Goal: Use online tool/utility: Use online tool/utility

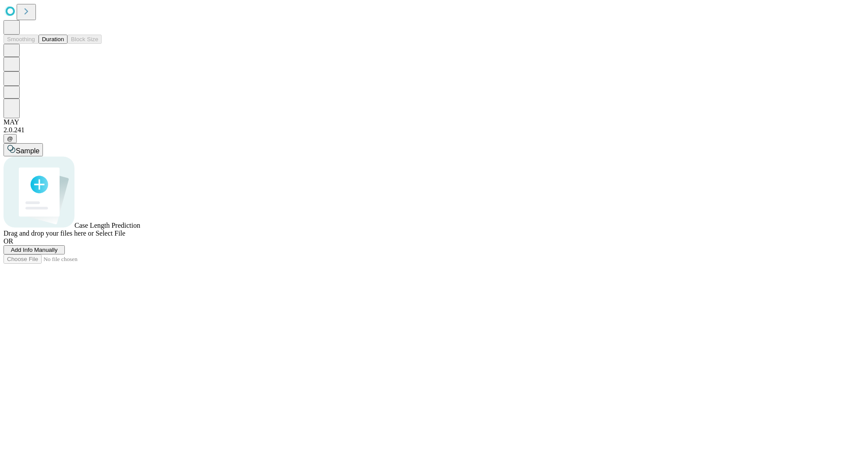
click at [58, 253] on span "Add Info Manually" at bounding box center [34, 250] width 47 height 7
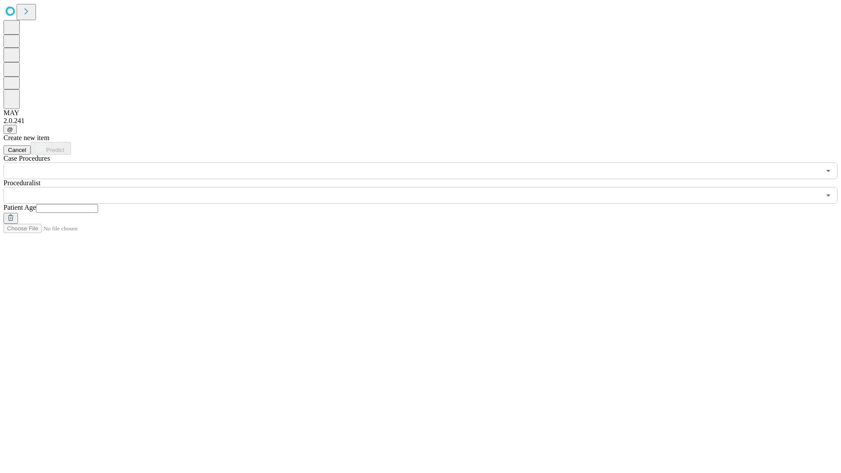
click at [98, 204] on input "text" at bounding box center [67, 208] width 62 height 9
type input "**"
click at [427, 187] on input "text" at bounding box center [412, 195] width 817 height 17
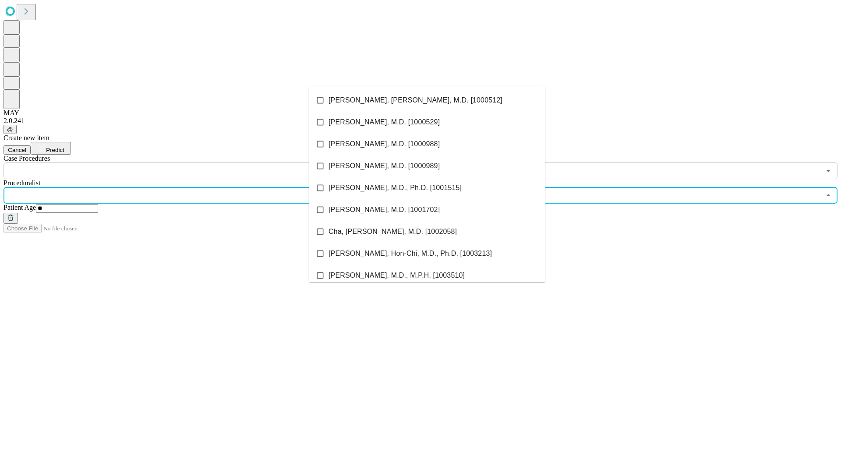
click at [427, 100] on li "[PERSON_NAME], [PERSON_NAME], M.D. [1000512]" at bounding box center [427, 100] width 237 height 22
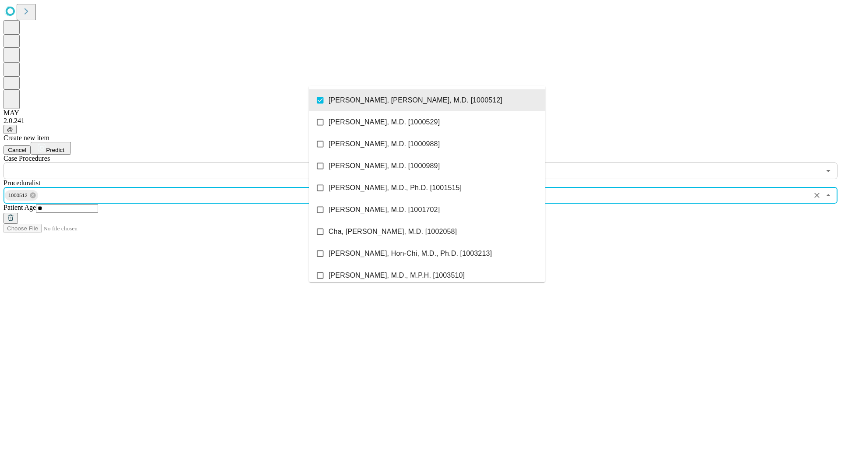
click at [184, 163] on input "text" at bounding box center [412, 171] width 817 height 17
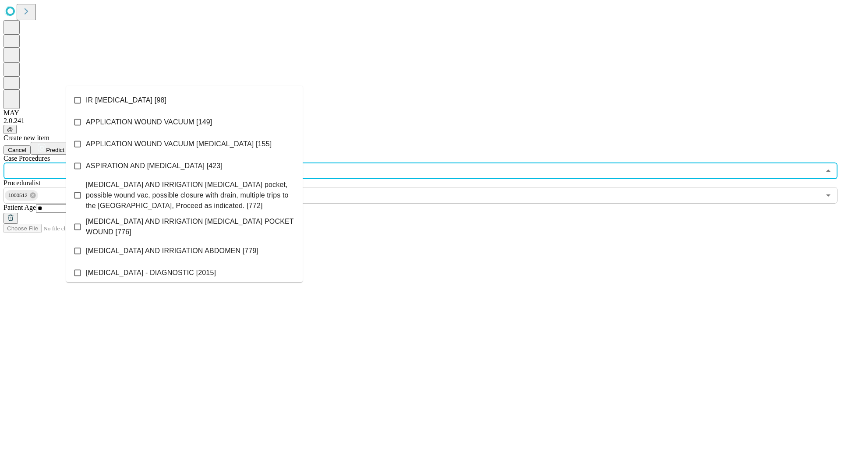
click at [184, 100] on li "IR [MEDICAL_DATA] [98]" at bounding box center [184, 100] width 237 height 22
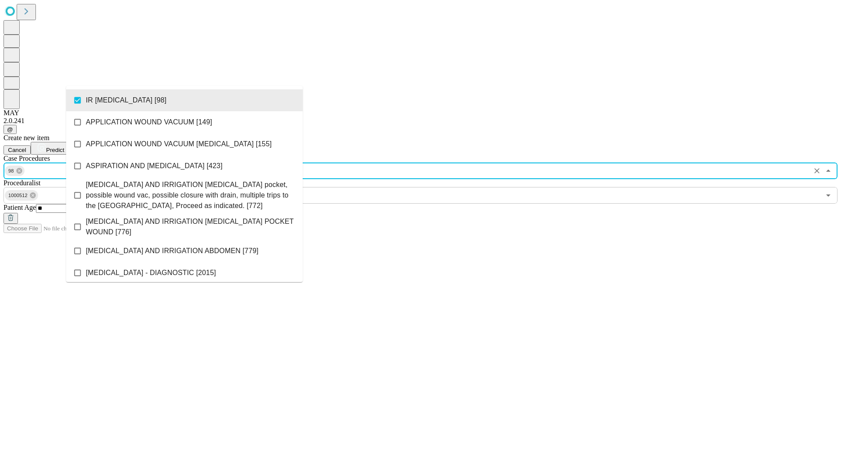
click at [64, 147] on span "Predict" at bounding box center [55, 150] width 18 height 7
